Goal: Find specific page/section: Find specific page/section

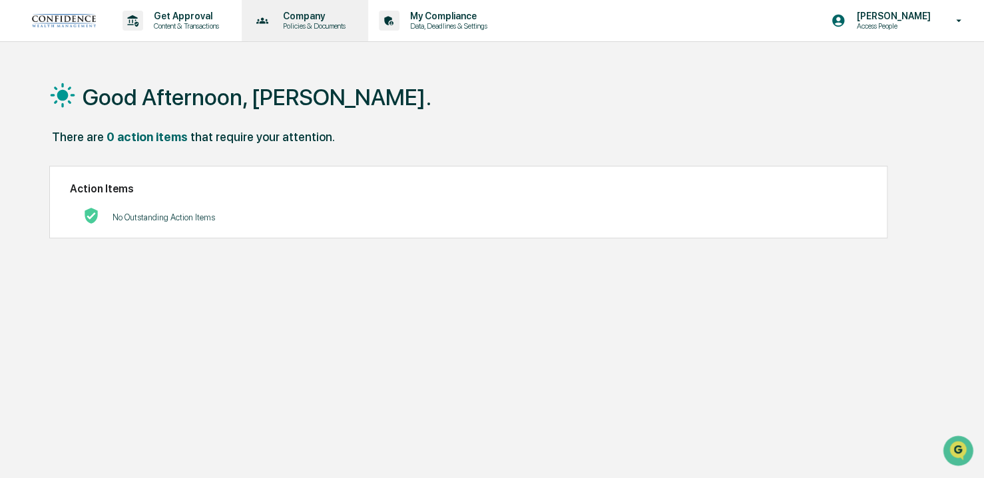
click at [304, 15] on p "Company" at bounding box center [312, 16] width 80 height 11
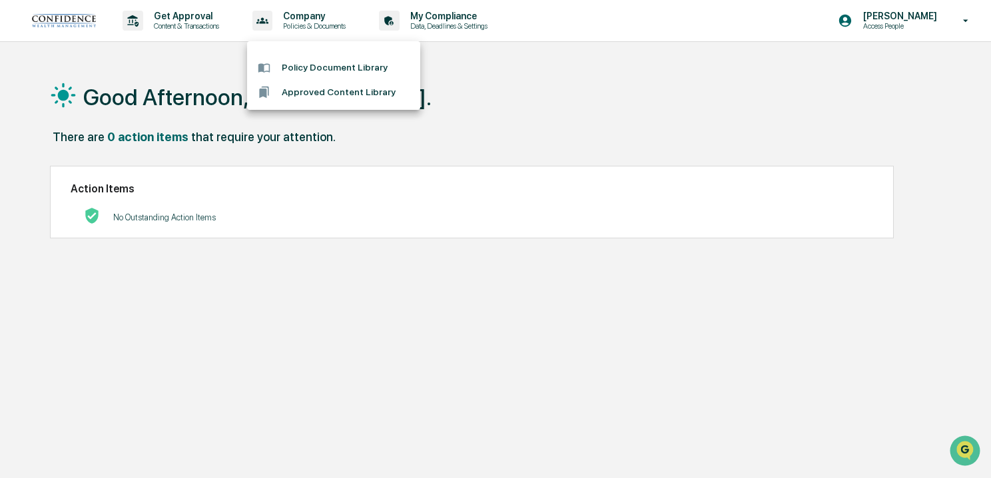
click at [898, 24] on div at bounding box center [495, 239] width 991 height 478
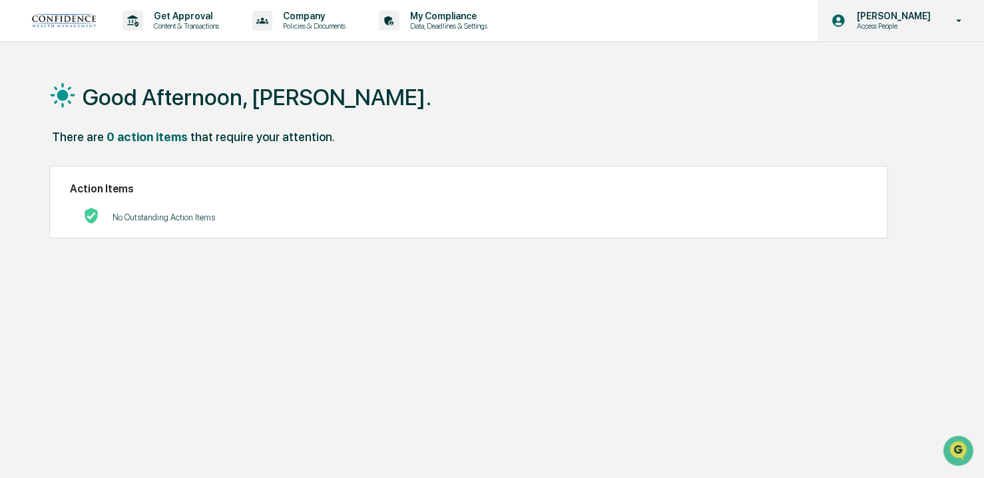
click at [948, 22] on icon at bounding box center [958, 21] width 23 height 13
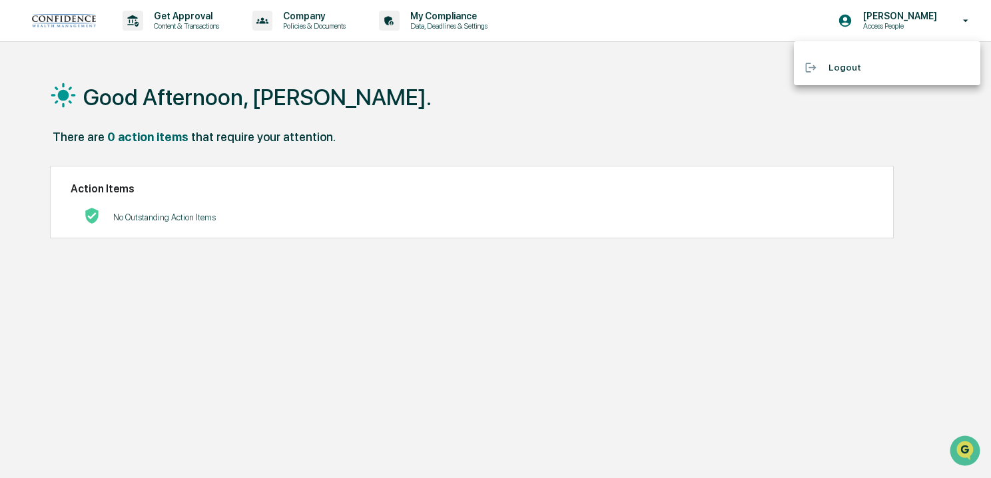
click at [893, 21] on div at bounding box center [495, 239] width 991 height 478
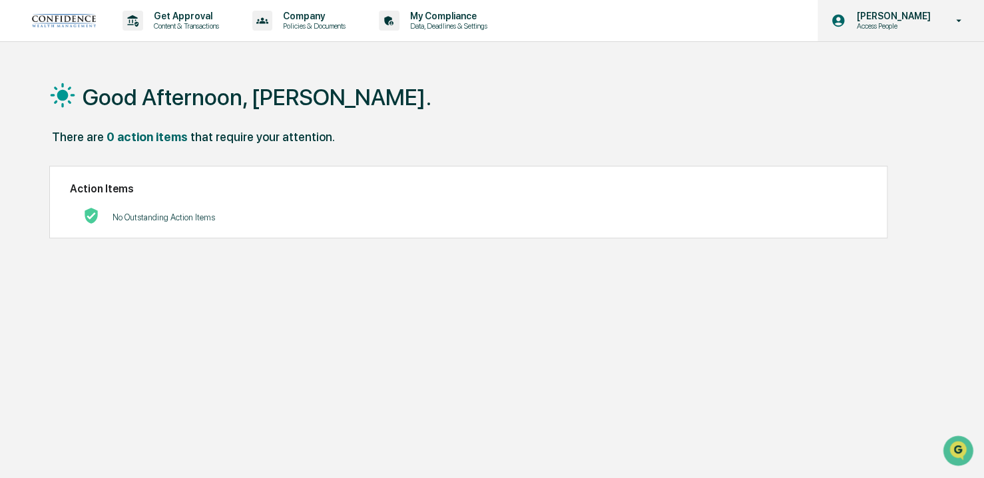
click at [881, 23] on p "Access People" at bounding box center [890, 25] width 91 height 9
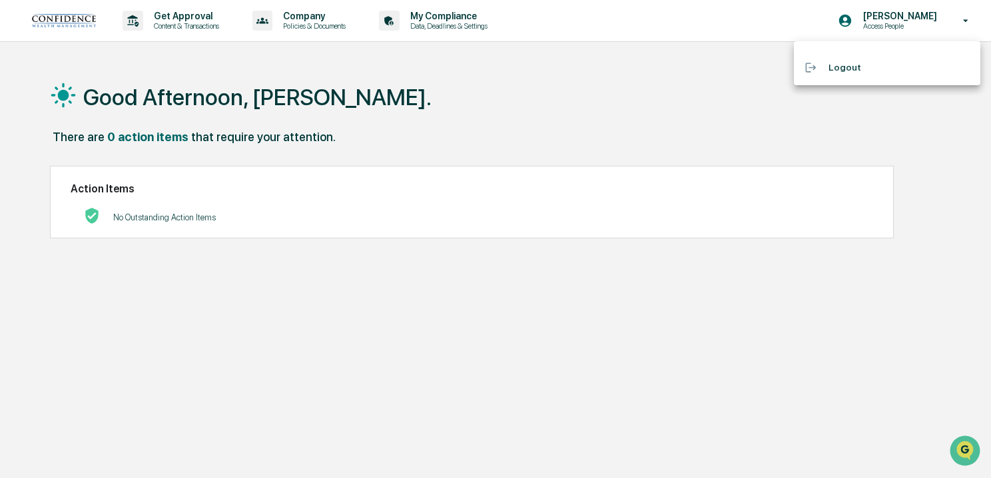
click at [858, 17] on div at bounding box center [495, 239] width 991 height 478
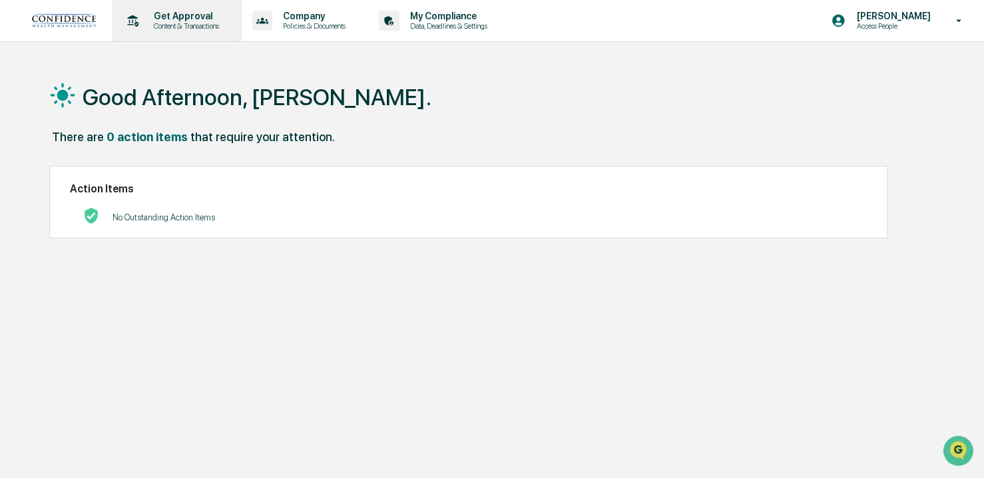
click at [179, 21] on p "Content & Transactions" at bounding box center [184, 25] width 83 height 9
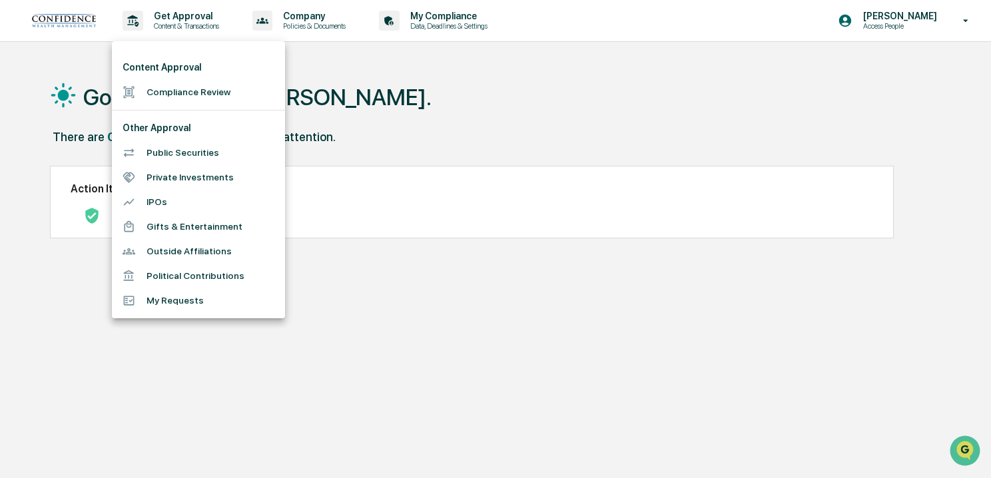
click at [304, 24] on div at bounding box center [495, 239] width 991 height 478
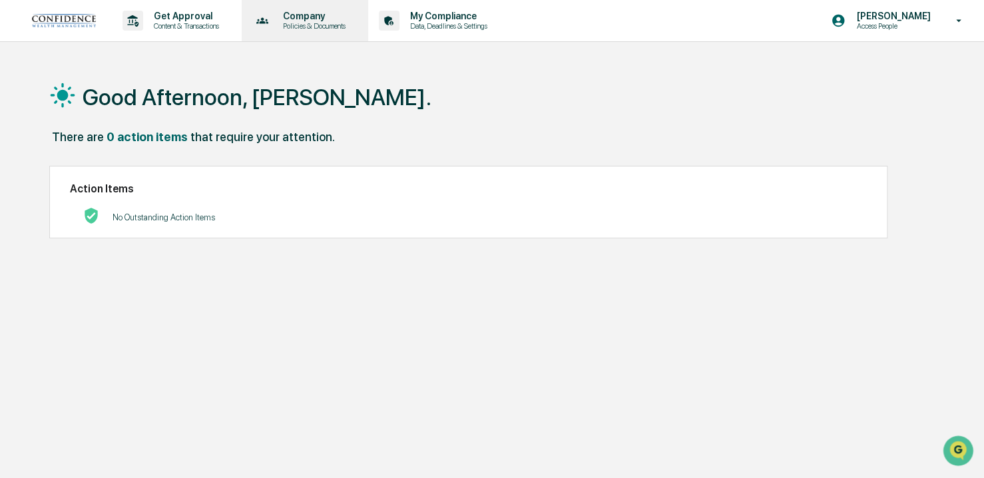
click at [319, 17] on p "Company" at bounding box center [312, 16] width 80 height 11
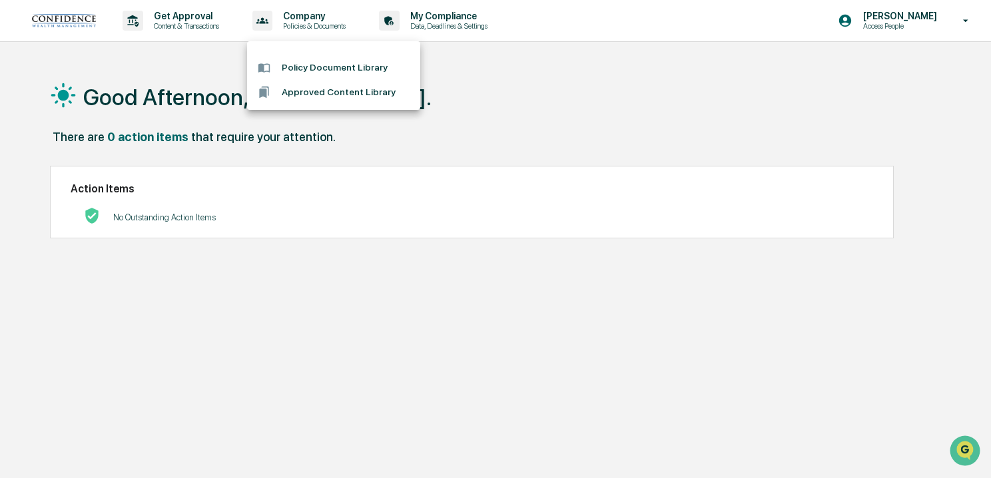
click at [341, 90] on li "Approved Content Library" at bounding box center [333, 92] width 173 height 25
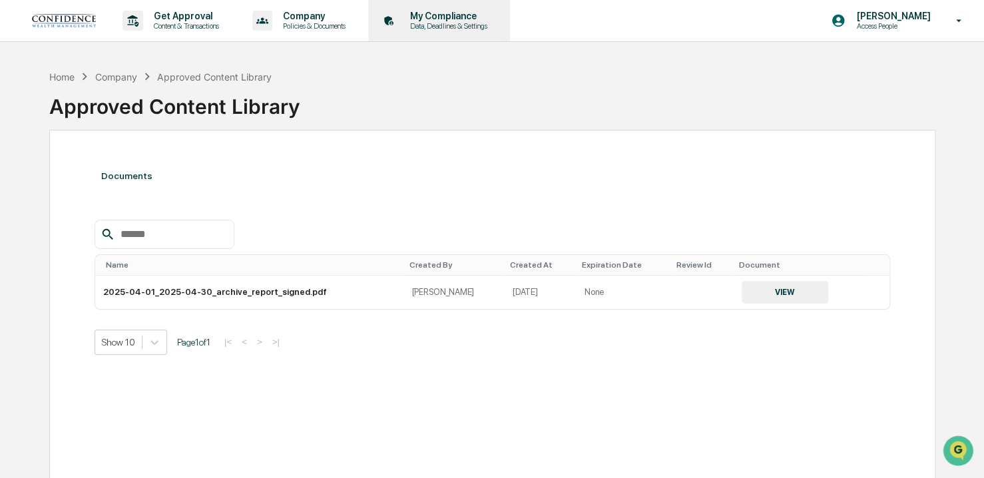
click at [453, 15] on p "My Compliance" at bounding box center [446, 16] width 95 height 11
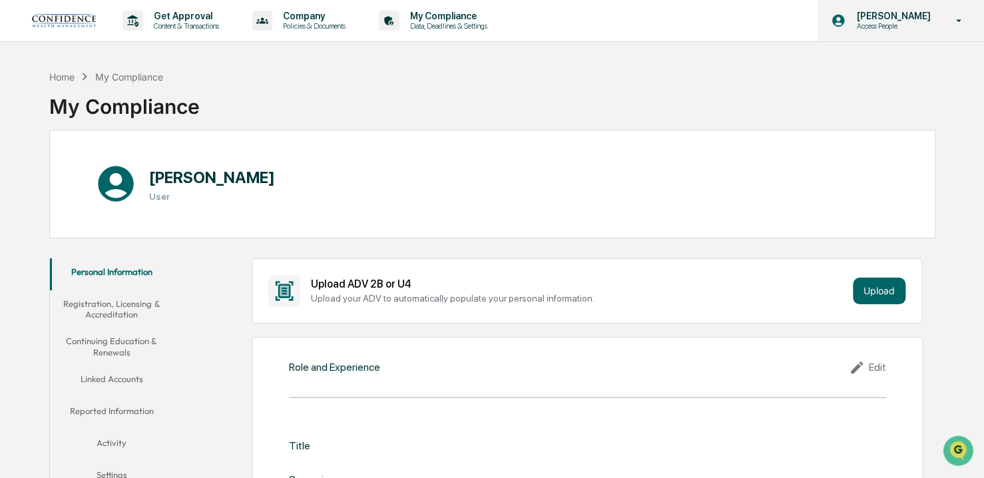
click at [964, 24] on icon at bounding box center [958, 21] width 23 height 13
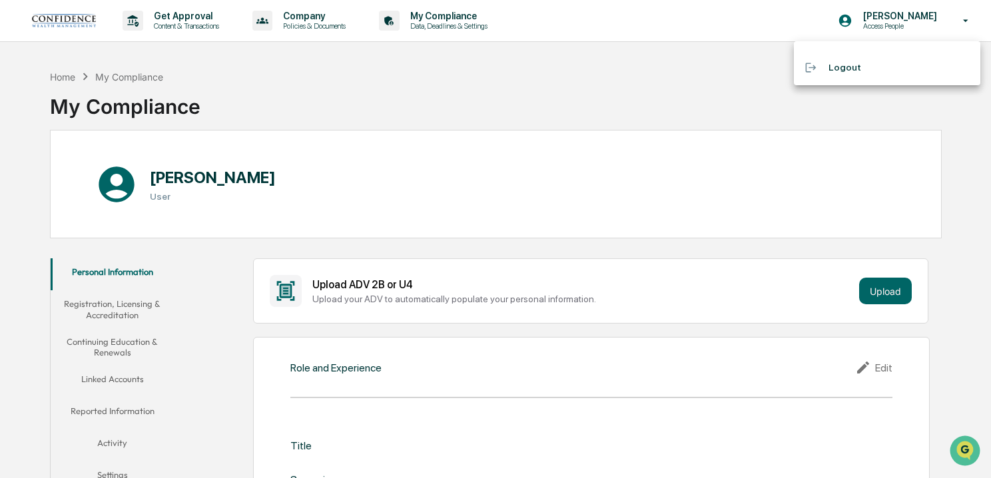
click at [558, 60] on div at bounding box center [495, 239] width 991 height 478
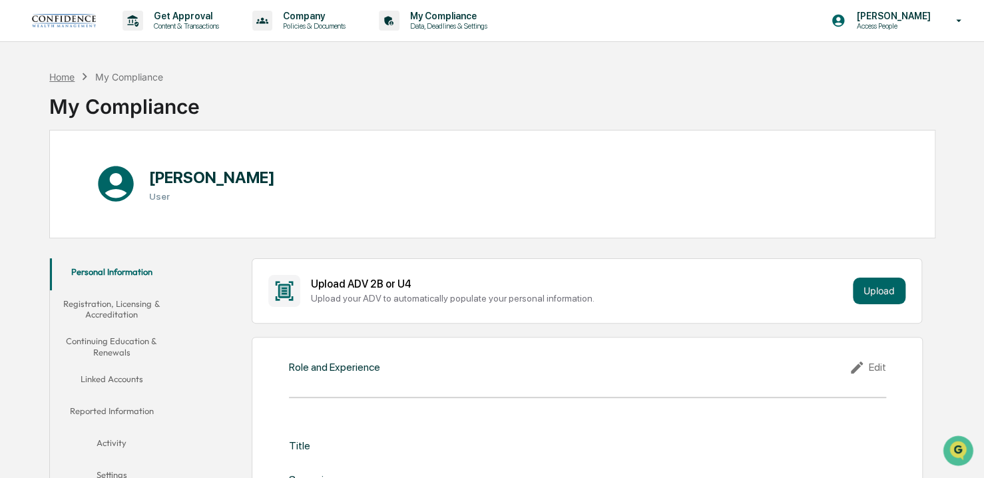
click at [59, 73] on div "Home" at bounding box center [61, 76] width 25 height 11
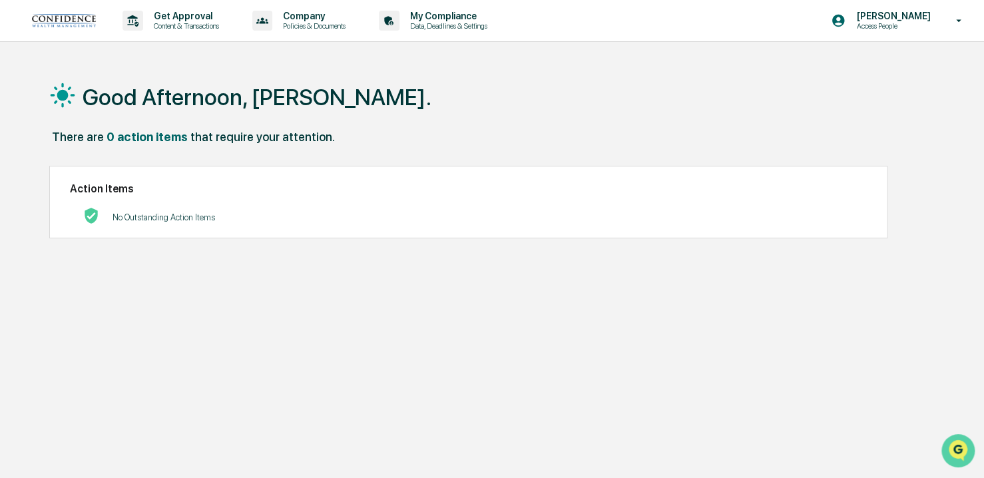
click at [957, 448] on img "Open customer support" at bounding box center [957, 450] width 33 height 27
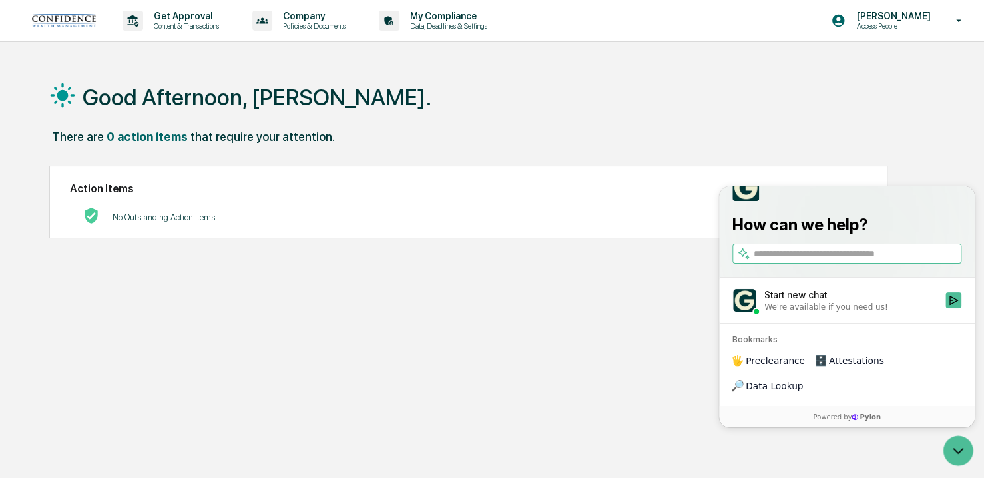
click at [803, 388] on span "Data Lookup" at bounding box center [774, 385] width 57 height 13
